Goal: Task Accomplishment & Management: Use online tool/utility

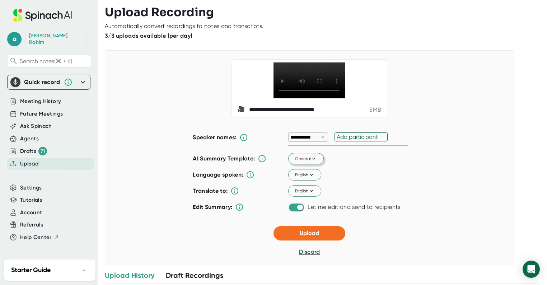
click at [304, 162] on span "General" at bounding box center [306, 158] width 22 height 6
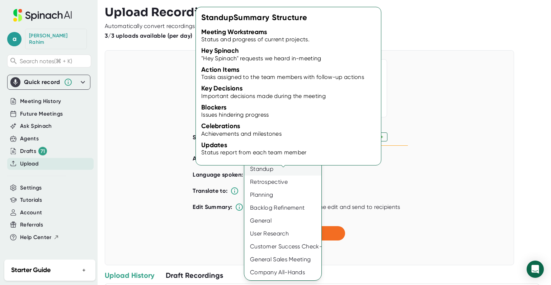
click at [267, 166] on div "Standup" at bounding box center [282, 168] width 77 height 13
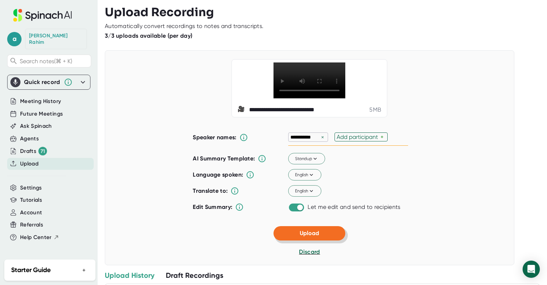
click at [311, 236] on span "Upload" at bounding box center [309, 233] width 19 height 7
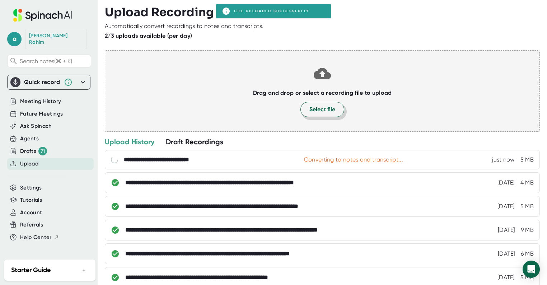
click at [318, 110] on span "Select file" at bounding box center [322, 109] width 26 height 9
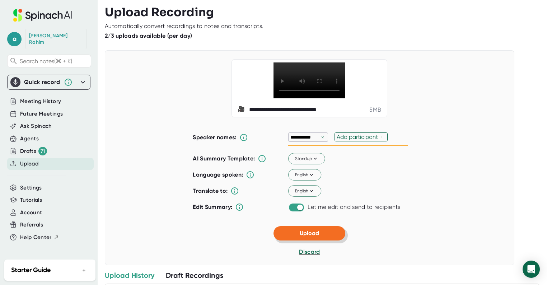
click at [312, 236] on span "Upload" at bounding box center [309, 233] width 19 height 7
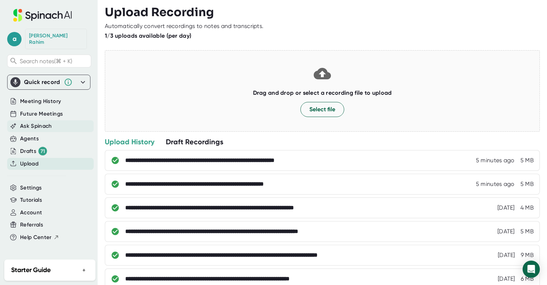
click at [38, 122] on span "Ask Spinach" at bounding box center [36, 126] width 32 height 8
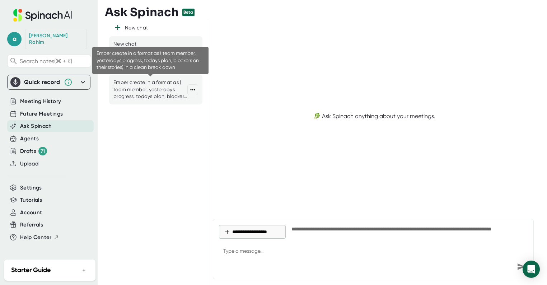
click at [151, 91] on div "Ember create in a format as ( team member, yesterdays progress, todays plan, bl…" at bounding box center [150, 89] width 74 height 21
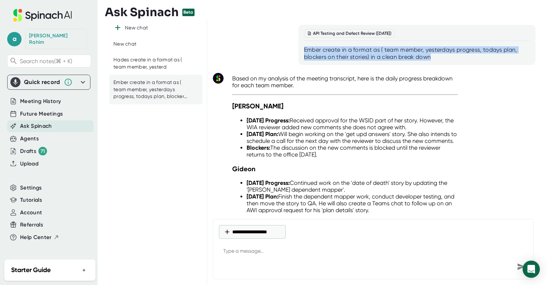
drag, startPoint x: 423, startPoint y: 57, endPoint x: 301, endPoint y: 48, distance: 122.3
click at [301, 48] on div "API Testing and Defect Review ([DATE]) Ember create in a format as ( team membe…" at bounding box center [416, 45] width 237 height 40
copy div "Ember create in a format as ( team member, yesterdays progress, todays plan, bl…"
click at [239, 233] on button "**********" at bounding box center [252, 232] width 67 height 14
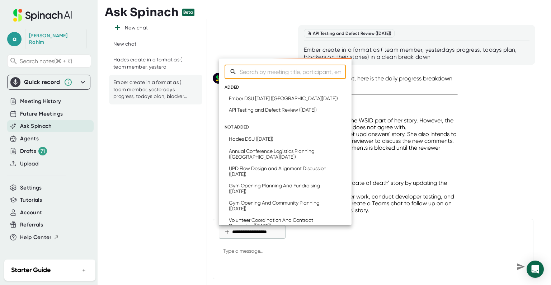
type textarea "x"
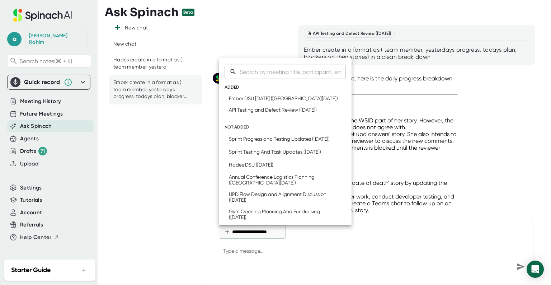
click at [32, 146] on div at bounding box center [275, 142] width 551 height 285
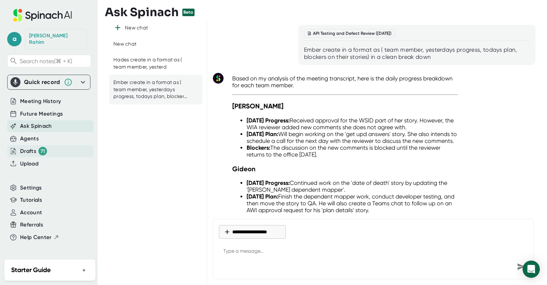
click at [29, 148] on div "Drafts 71" at bounding box center [33, 151] width 27 height 9
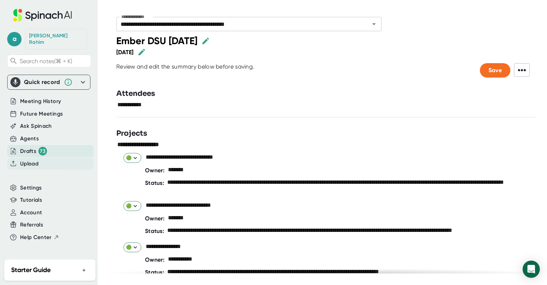
type input "**********"
click at [33, 160] on span "Upload" at bounding box center [29, 164] width 18 height 8
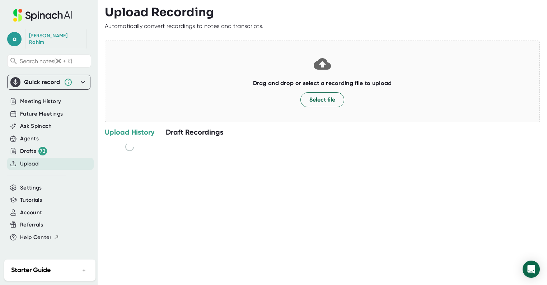
click at [34, 160] on span "Upload" at bounding box center [29, 164] width 18 height 8
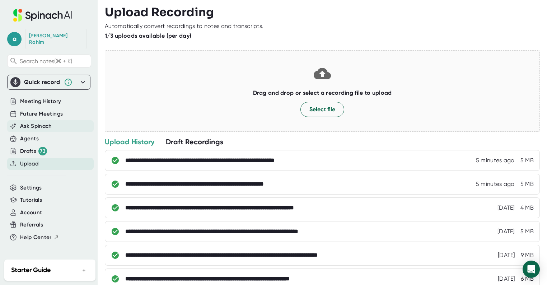
click at [38, 122] on span "Ask Spinach" at bounding box center [36, 126] width 32 height 8
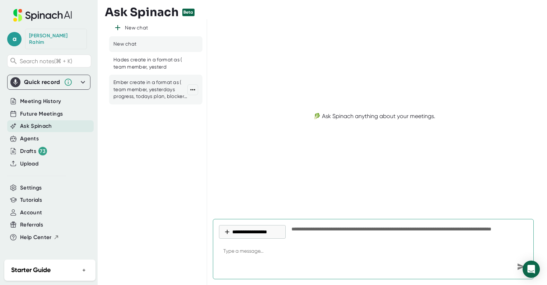
click at [150, 91] on div "Ember create in a format as ( team member, yesterdays progress, todays plan, bl…" at bounding box center [150, 89] width 74 height 21
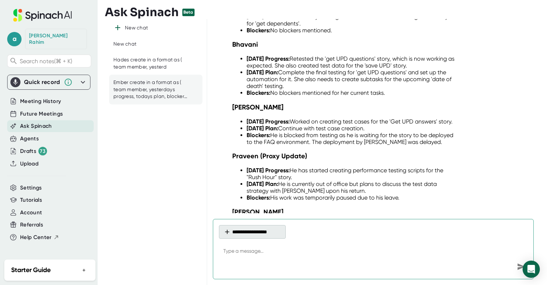
scroll to position [798, 0]
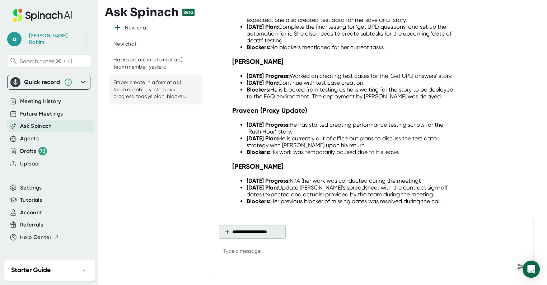
click at [264, 231] on button "**********" at bounding box center [252, 232] width 67 height 14
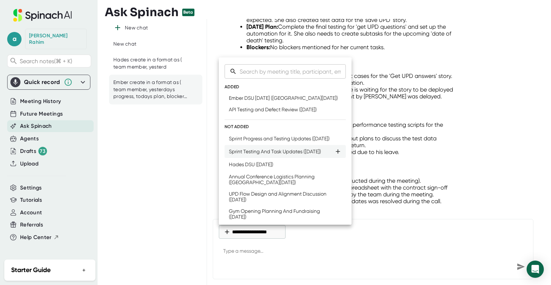
click at [262, 154] on div "Sprint Testing And Task Updates ([DATE])" at bounding box center [275, 152] width 92 height 6
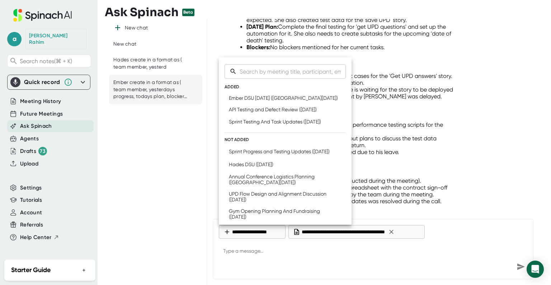
click at [235, 249] on div at bounding box center [275, 142] width 551 height 285
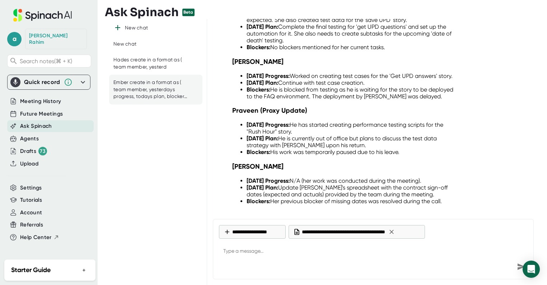
type textarea "x"
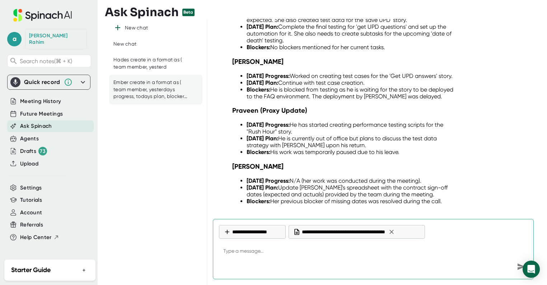
click at [231, 251] on textarea at bounding box center [373, 251] width 308 height 17
paste textarea "Ember create in a format as ( team member, yesterdays progress, todays plan, bl…"
type textarea "Ember create in a format as ( team member, yesterdays progress, todays plan, bl…"
type textarea "x"
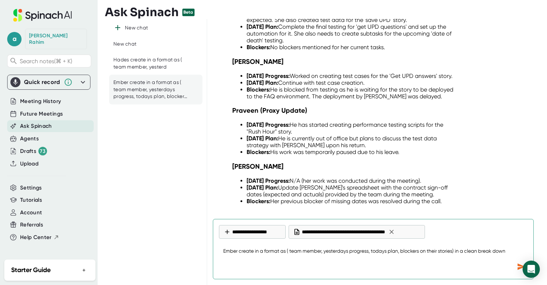
type textarea "Ember create in a format as ( team member, yesterdays progress, todays plan, bl…"
type textarea "x"
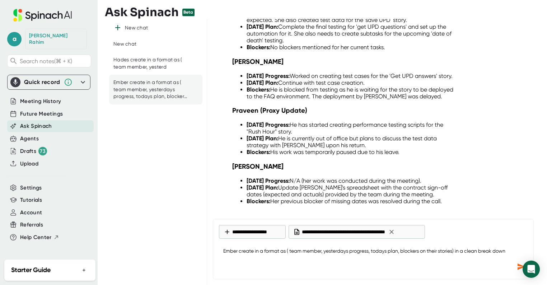
click at [518, 267] on icon "Send message" at bounding box center [521, 266] width 8 height 6
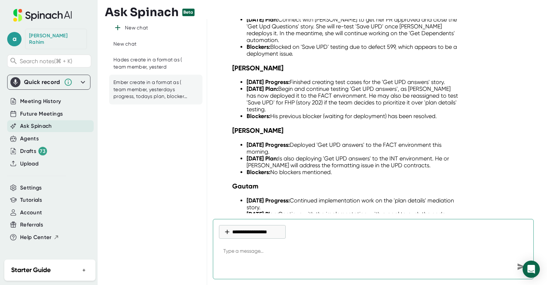
scroll to position [1416, 0]
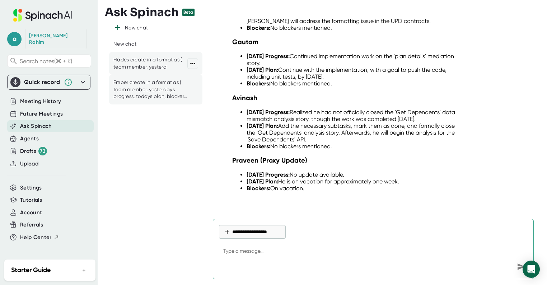
click at [155, 63] on div "Hades create in a format as ( team member, yesterd" at bounding box center [150, 63] width 74 height 14
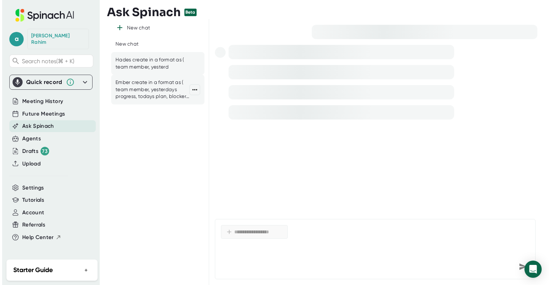
scroll to position [0, 0]
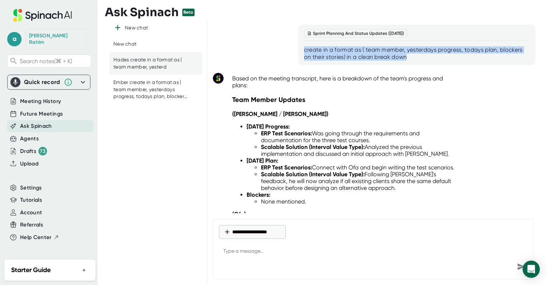
drag, startPoint x: 302, startPoint y: 48, endPoint x: 368, endPoint y: 52, distance: 66.2
click at [413, 57] on div "create in a format as ( team member, yesterdays progress, todays plan, blockers…" at bounding box center [417, 53] width 226 height 14
copy div "create in a format as ( team member, yesterdays progress, todays plan, blockers…"
click at [269, 231] on button "**********" at bounding box center [252, 232] width 67 height 14
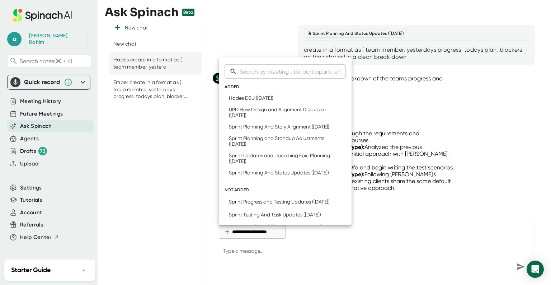
click at [244, 250] on div at bounding box center [275, 142] width 551 height 285
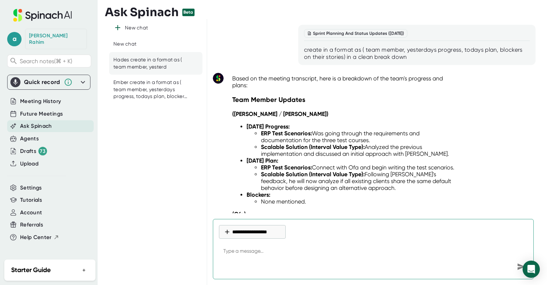
type textarea "x"
click at [244, 250] on textarea at bounding box center [373, 251] width 308 height 17
paste textarea "create in a format as ( team member, yesterdays progress, todays plan, blockers…"
type textarea "create in a format as ( team member, yesterdays progress, todays plan, blockers…"
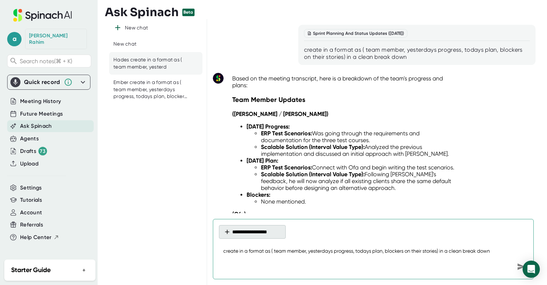
type textarea "x"
type textarea "create in a format as ( team member, yesterdays progress, todays plan, blockers…"
click at [235, 230] on button "**********" at bounding box center [252, 232] width 67 height 14
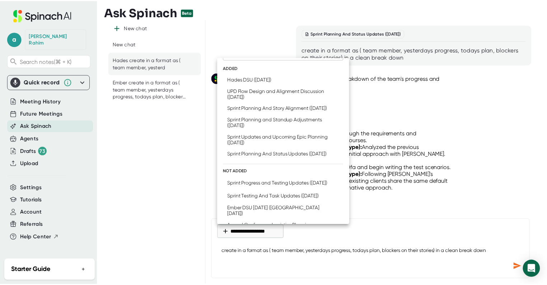
scroll to position [25, 0]
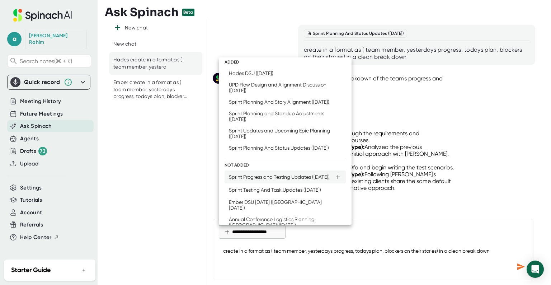
click at [304, 180] on div "Sprint Progress and Testing Updates ([DATE])" at bounding box center [279, 177] width 101 height 6
type textarea "x"
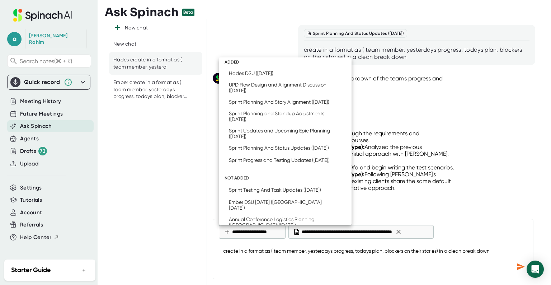
click at [516, 268] on div at bounding box center [275, 142] width 551 height 285
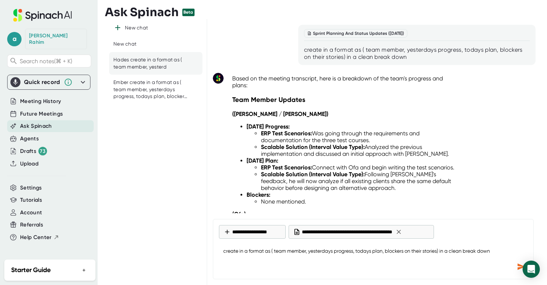
click at [517, 268] on icon "Send message" at bounding box center [521, 266] width 8 height 6
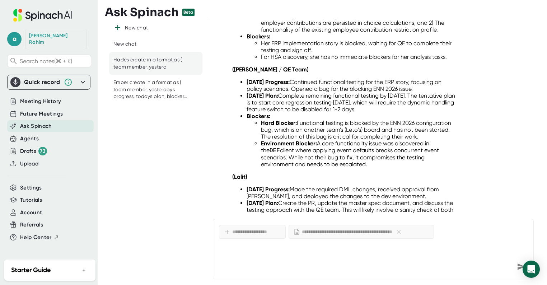
scroll to position [2845, 0]
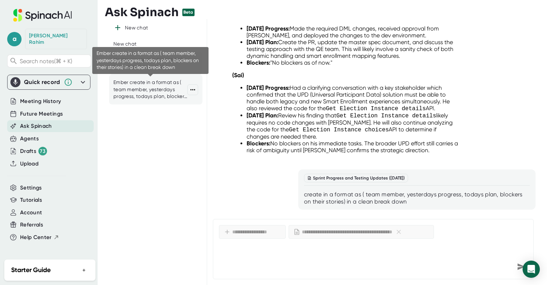
click at [126, 90] on div "Ember create in a format as ( team member, yesterdays progress, todays plan, bl…" at bounding box center [150, 89] width 74 height 21
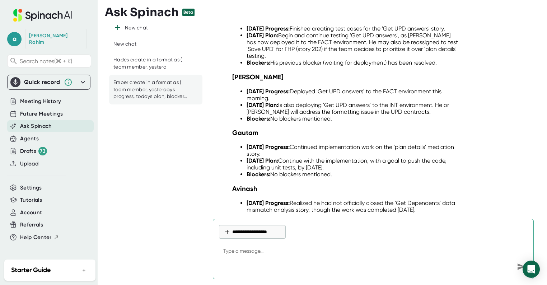
scroll to position [1316, 0]
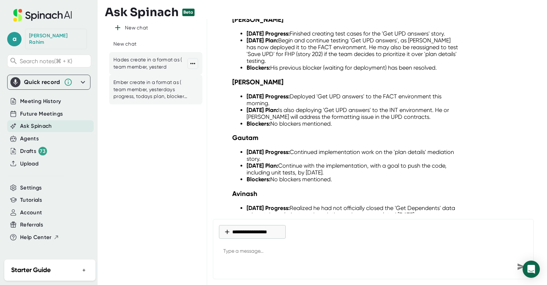
click at [138, 60] on div "Hades create in a format as ( team member, yesterd" at bounding box center [150, 63] width 74 height 14
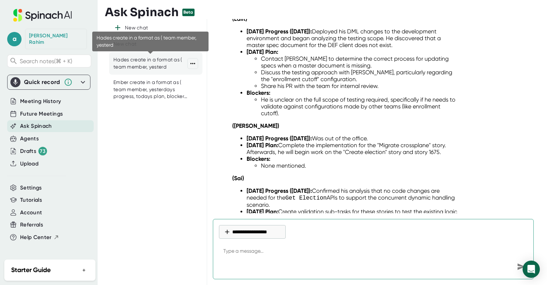
scroll to position [3414, 0]
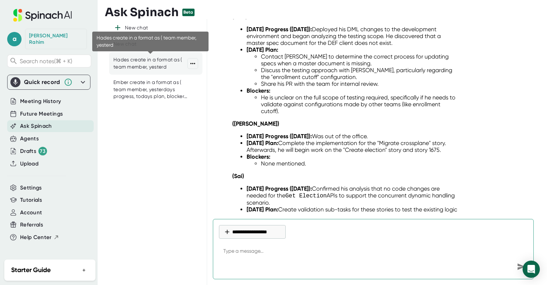
click at [136, 65] on div "Hades create in a format as ( team member, yesterd" at bounding box center [150, 63] width 74 height 14
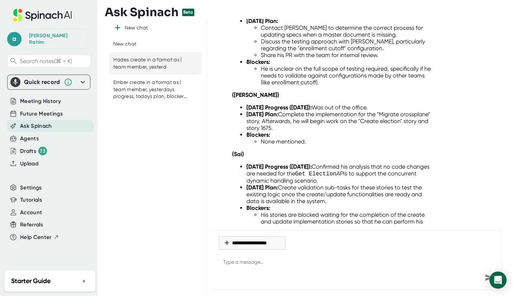
scroll to position [3760, 0]
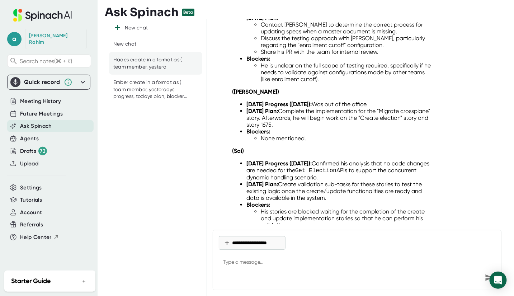
type textarea "x"
